Goal: Browse casually: Explore the website without a specific task or goal

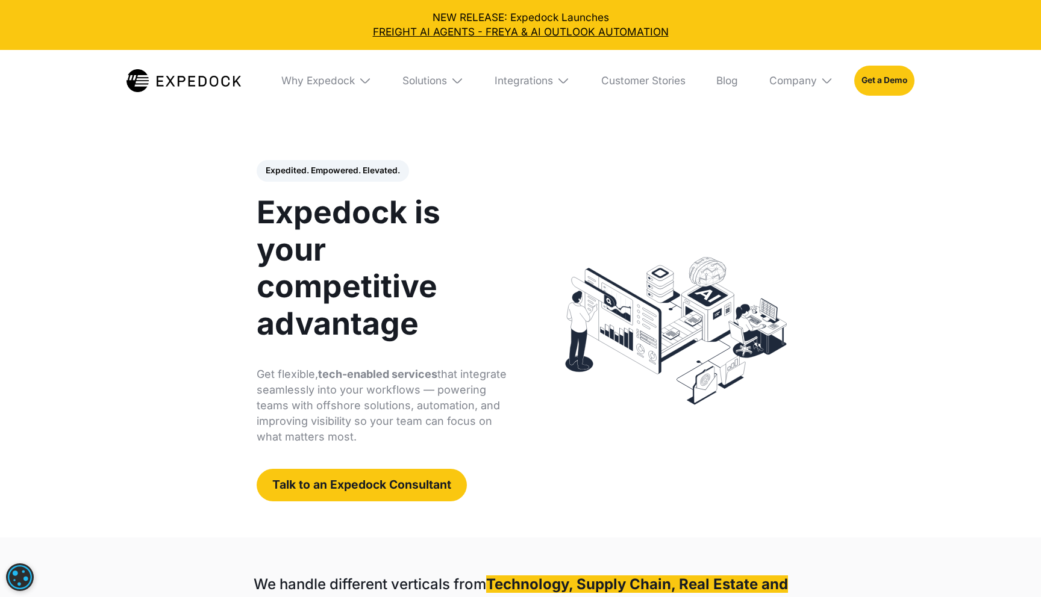
select select
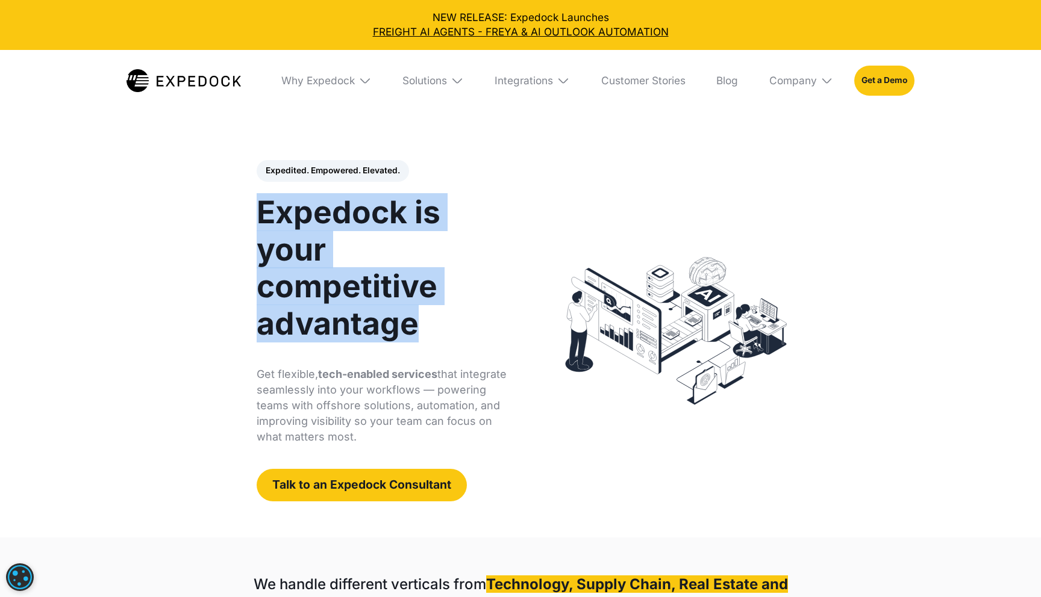
drag, startPoint x: 259, startPoint y: 208, endPoint x: 435, endPoint y: 325, distance: 211.3
click at [435, 325] on h1 "Expedock is your competitive advantage" at bounding box center [383, 268] width 253 height 149
copy h1 "Expedock is your competitive advantage"
click at [252, 260] on div "Expedited. Empowered. Elevated. Automate Freight Document Extraction at 99.97% …" at bounding box center [395, 330] width 301 height 341
drag, startPoint x: 260, startPoint y: 199, endPoint x: 469, endPoint y: 343, distance: 253.8
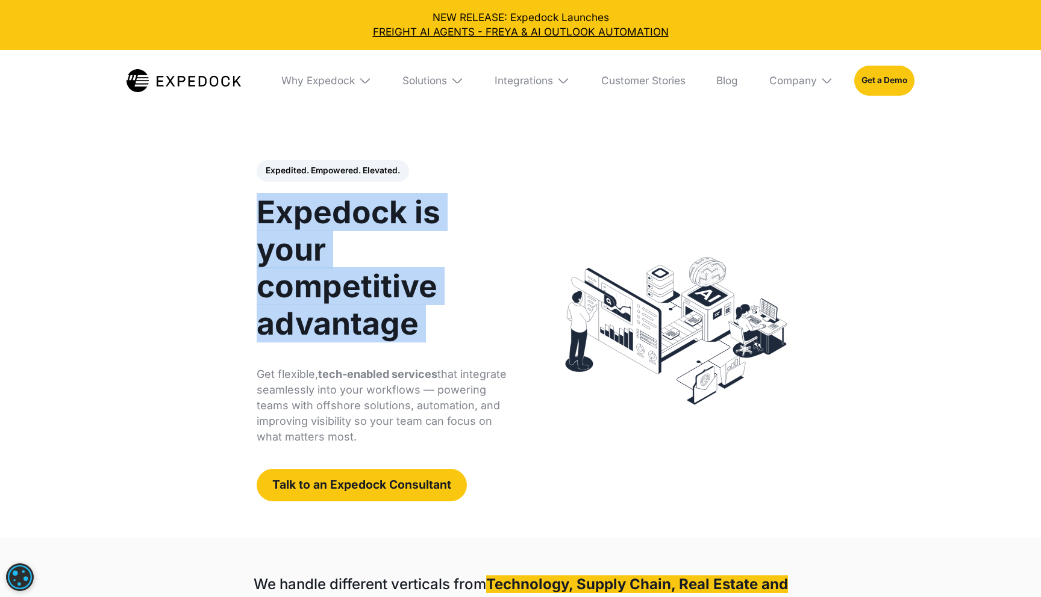
click at [469, 343] on div "Expedited. Empowered. Elevated. Automate Freight Document Extraction at 99.97% …" at bounding box center [383, 330] width 253 height 341
